Goal: Entertainment & Leisure: Browse casually

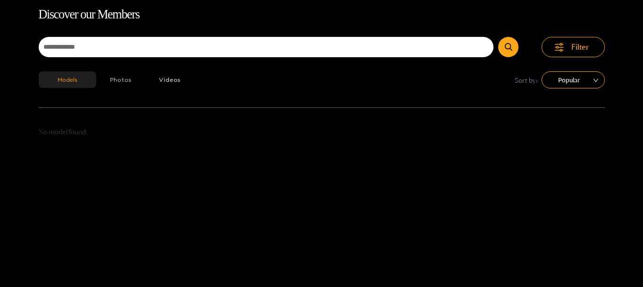
scroll to position [60, 0]
click at [121, 79] on button "Photos" at bounding box center [121, 79] width 50 height 17
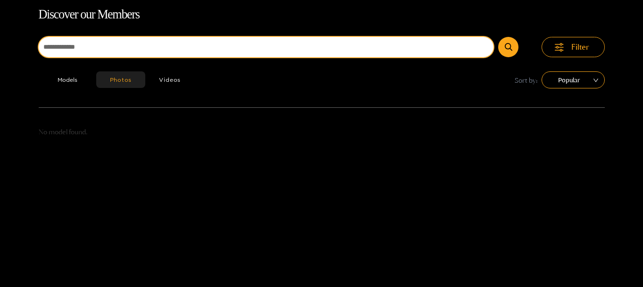
click at [97, 47] on input at bounding box center [267, 47] width 456 height 20
click at [498, 37] on button "submit" at bounding box center [508, 47] width 20 height 20
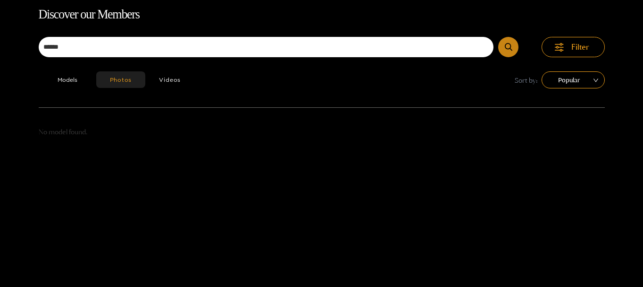
click at [514, 46] on button "submit" at bounding box center [508, 47] width 20 height 20
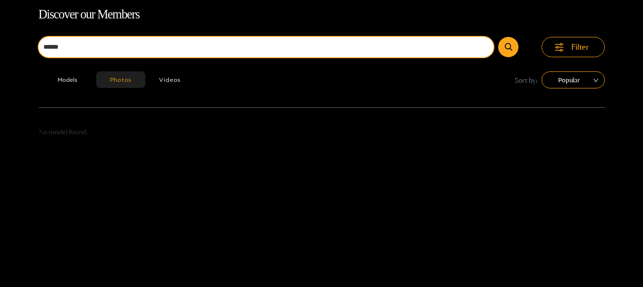
drag, startPoint x: 127, startPoint y: 45, endPoint x: 139, endPoint y: 46, distance: 12.3
click at [127, 46] on input "******" at bounding box center [267, 47] width 456 height 20
click at [498, 37] on button "submit" at bounding box center [508, 47] width 20 height 20
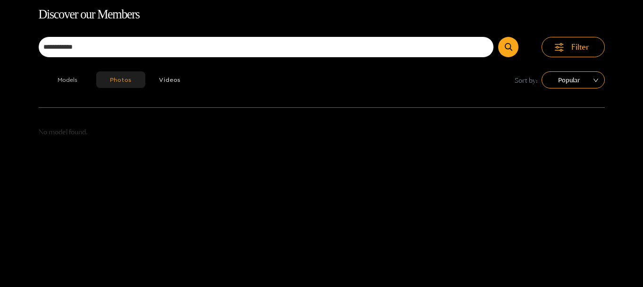
click at [69, 77] on button "Models" at bounding box center [68, 79] width 58 height 17
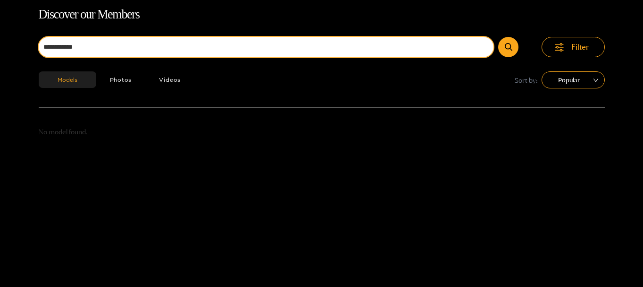
click at [148, 46] on input "**********" at bounding box center [267, 47] width 456 height 20
click at [575, 77] on span "Popular" at bounding box center [573, 80] width 49 height 14
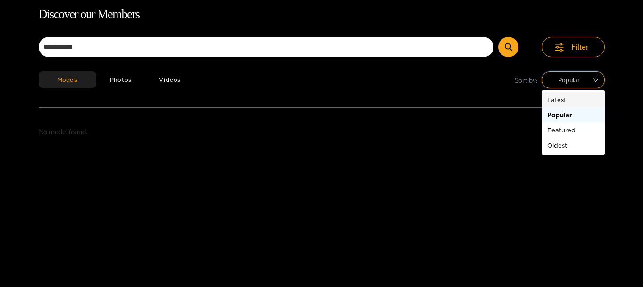
click at [567, 97] on div "Latest" at bounding box center [574, 99] width 52 height 10
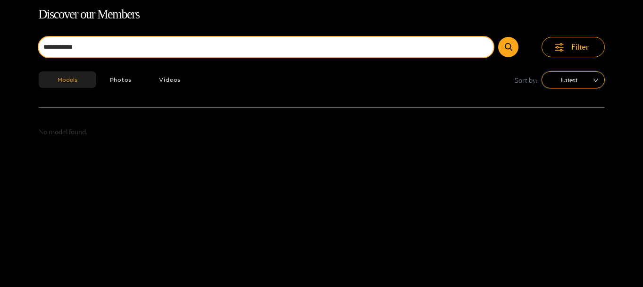
click at [126, 46] on input "**********" at bounding box center [267, 47] width 456 height 20
type input "*"
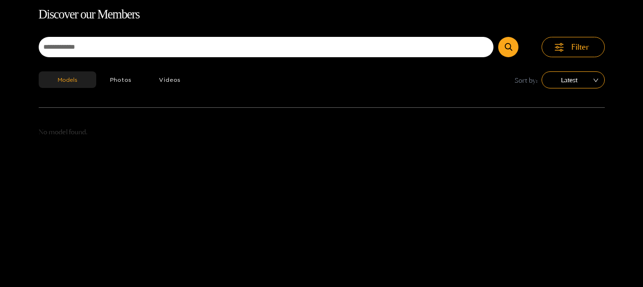
click at [73, 132] on p "No model found." at bounding box center [322, 132] width 566 height 11
click at [172, 74] on button "Videos" at bounding box center [169, 79] width 49 height 17
click at [514, 49] on button "submit" at bounding box center [508, 47] width 20 height 20
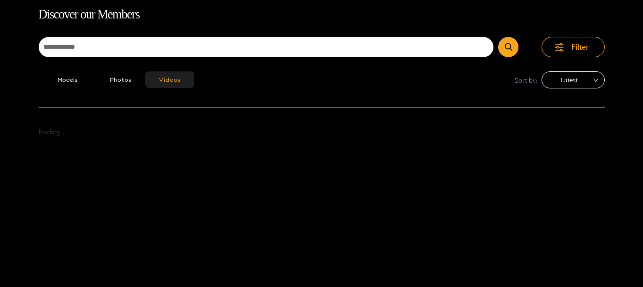
click at [579, 76] on span "Latest" at bounding box center [573, 80] width 49 height 14
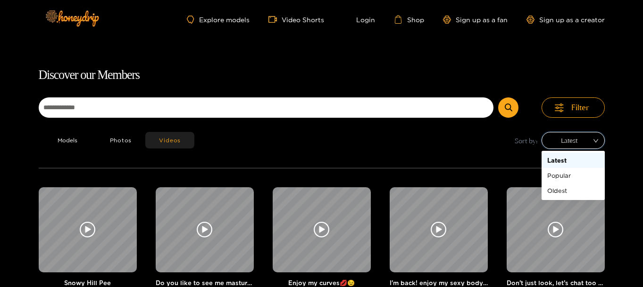
click at [582, 136] on span "Latest" at bounding box center [573, 140] width 49 height 14
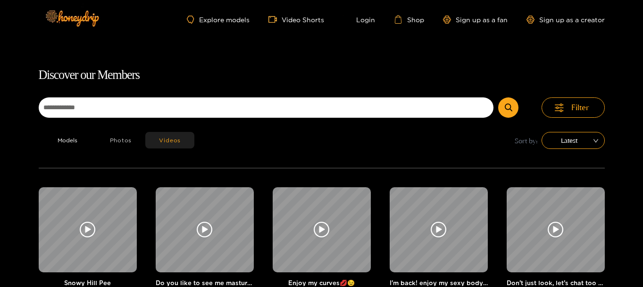
click at [128, 138] on button "Photos" at bounding box center [121, 140] width 50 height 17
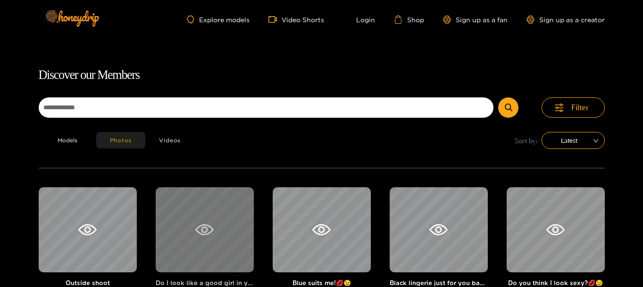
scroll to position [60, 0]
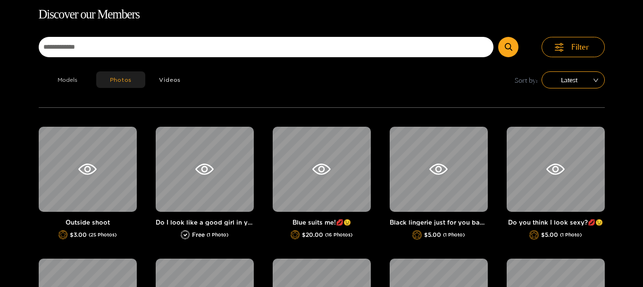
click at [60, 79] on button "Models" at bounding box center [68, 79] width 58 height 17
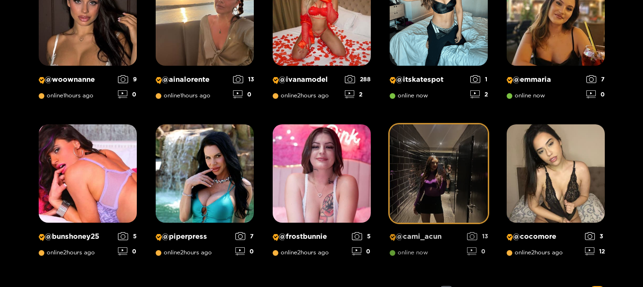
scroll to position [564, 0]
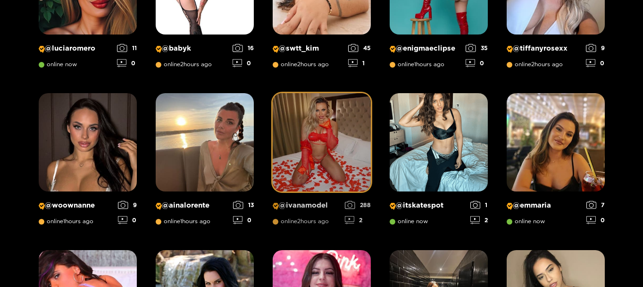
click at [337, 125] on img at bounding box center [322, 142] width 98 height 98
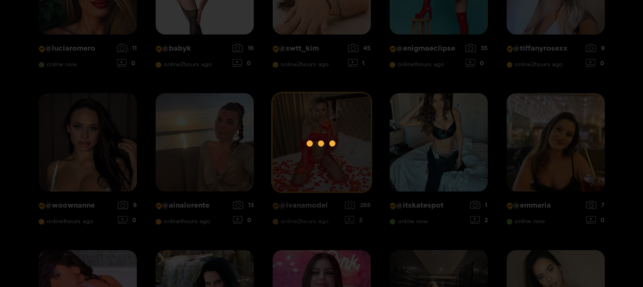
click at [337, 125] on div at bounding box center [322, 144] width 38 height 38
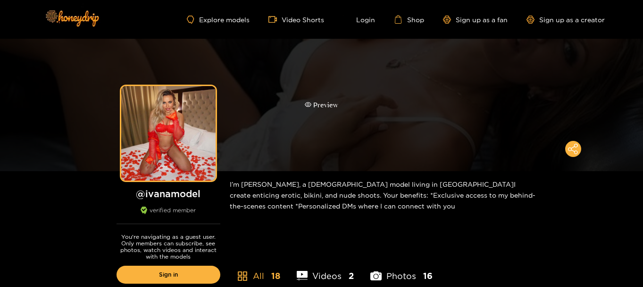
click at [322, 104] on div "Preview" at bounding box center [322, 105] width 34 height 11
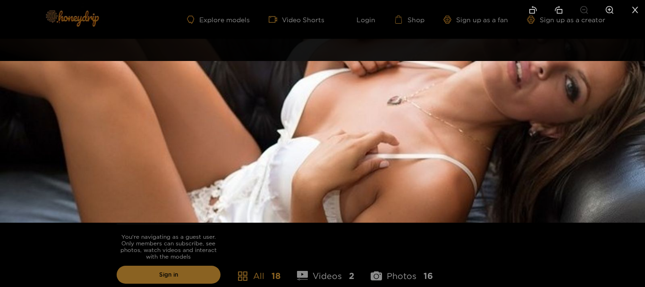
click at [322, 104] on img at bounding box center [322, 141] width 645 height 161
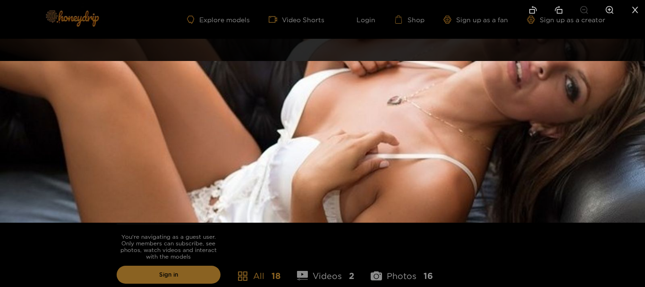
click at [27, 43] on div at bounding box center [322, 143] width 645 height 287
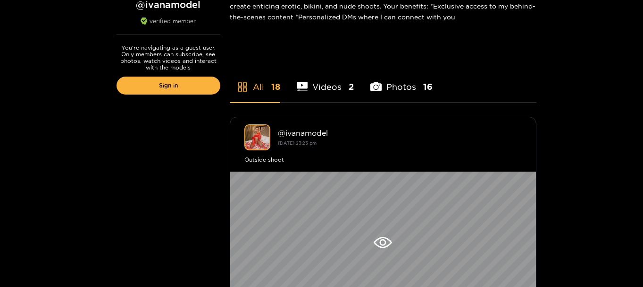
scroll to position [252, 0]
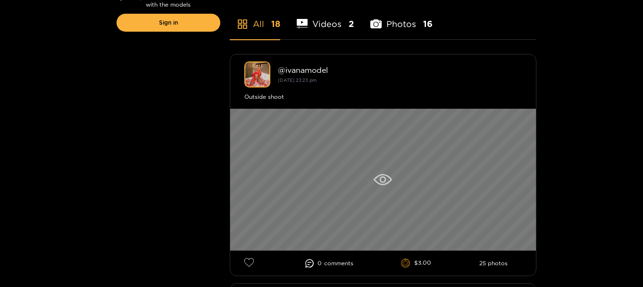
click at [382, 175] on icon at bounding box center [383, 179] width 18 height 11
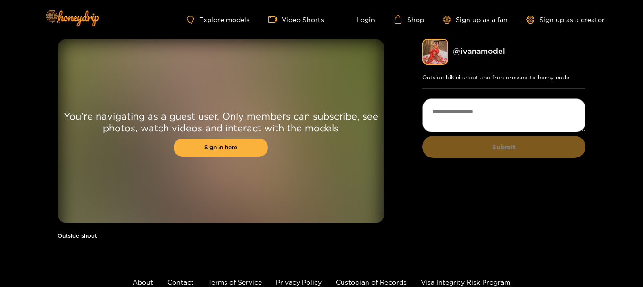
scroll to position [63, 0]
